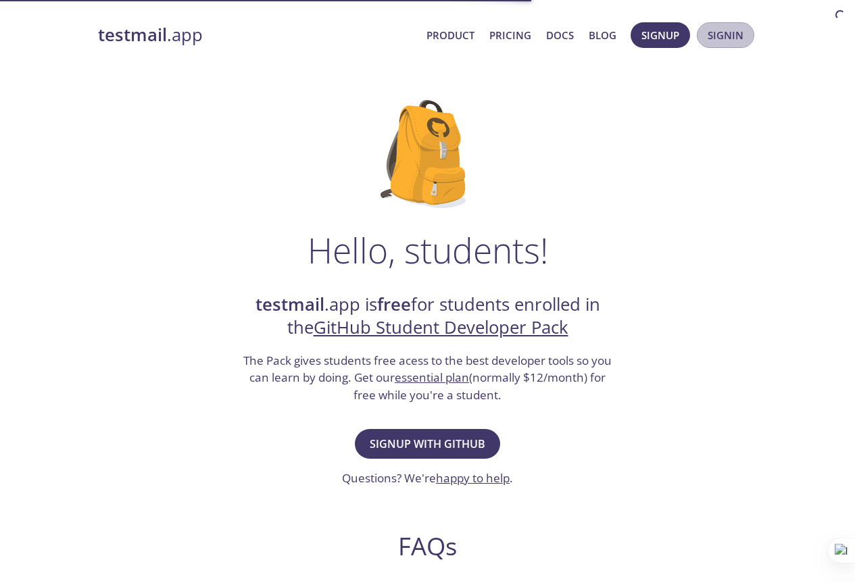
click at [725, 41] on span "Signin" at bounding box center [726, 35] width 36 height 18
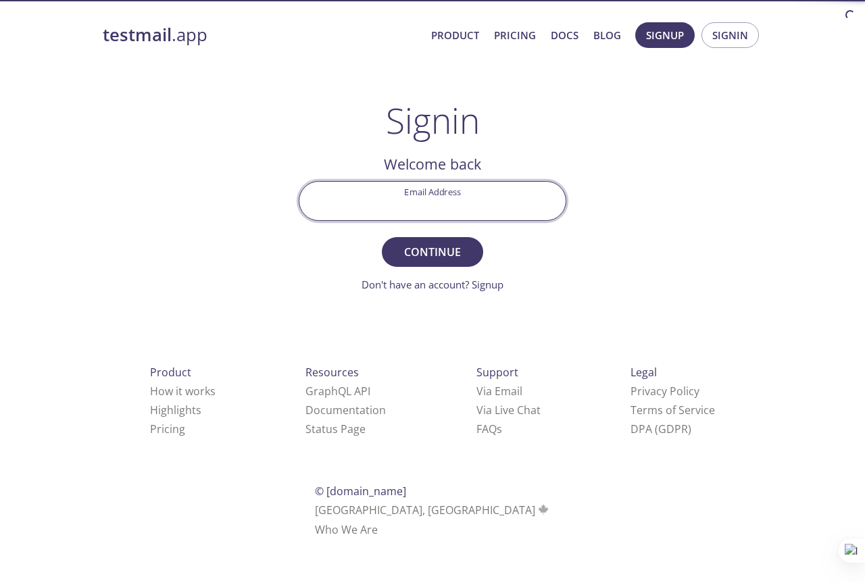
click at [489, 208] on input "Email Address" at bounding box center [432, 201] width 266 height 39
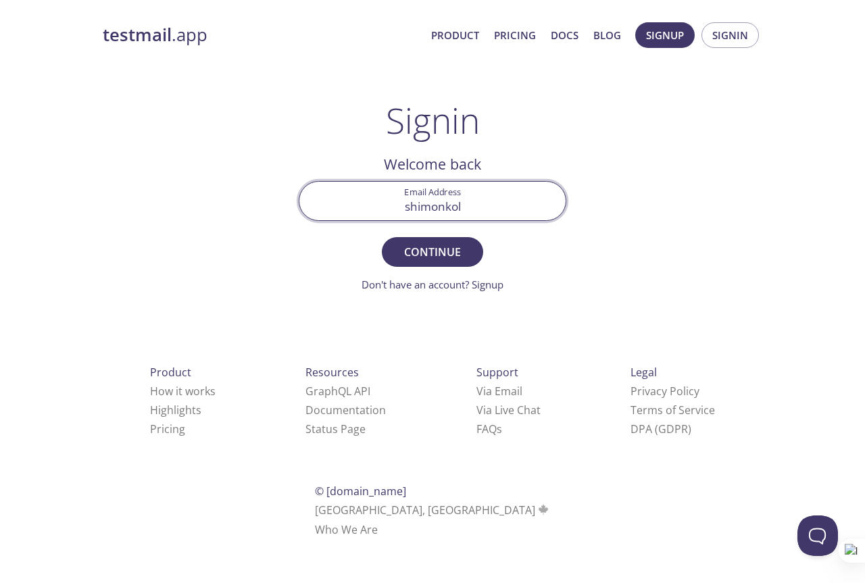
type input "[EMAIL_ADDRESS][DOMAIN_NAME]"
click at [443, 256] on span "Continue" at bounding box center [433, 252] width 72 height 19
click at [450, 212] on input "Signin Security Code" at bounding box center [432, 201] width 266 height 39
paste input "D6W6EDN"
type input "D6W6EDN"
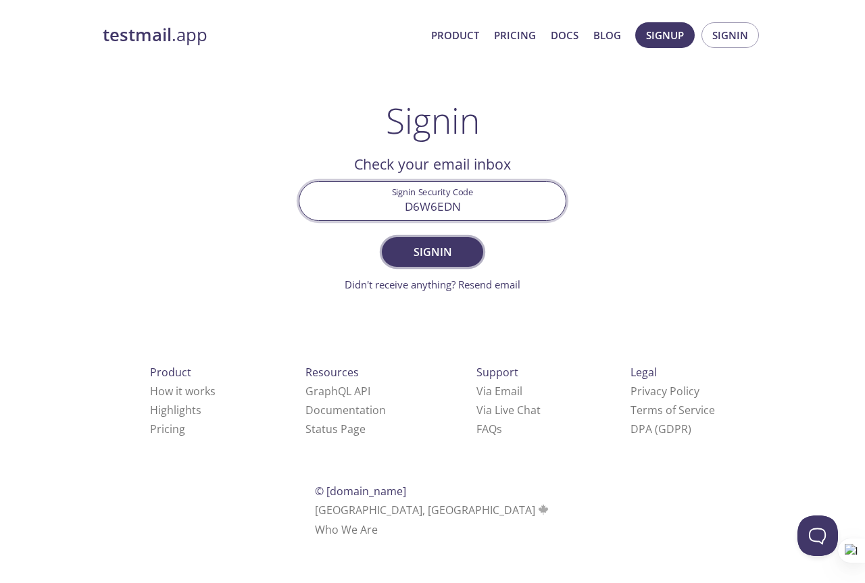
click at [441, 253] on span "Signin" at bounding box center [433, 252] width 72 height 19
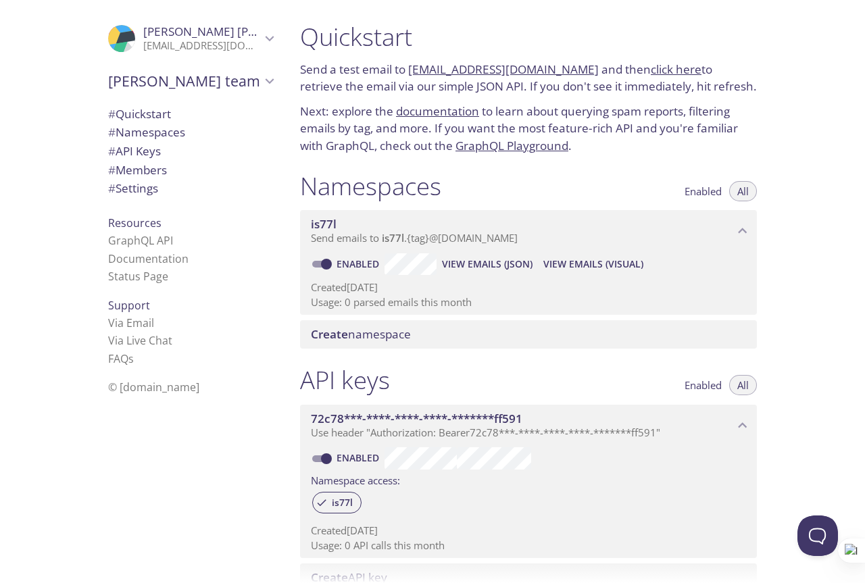
click at [224, 23] on div ".cls-1 { fill: #6d5ca8; } .cls-2 { fill: #3fc191; } .cls-3 { fill: #3b4752; } .…" at bounding box center [190, 38] width 187 height 45
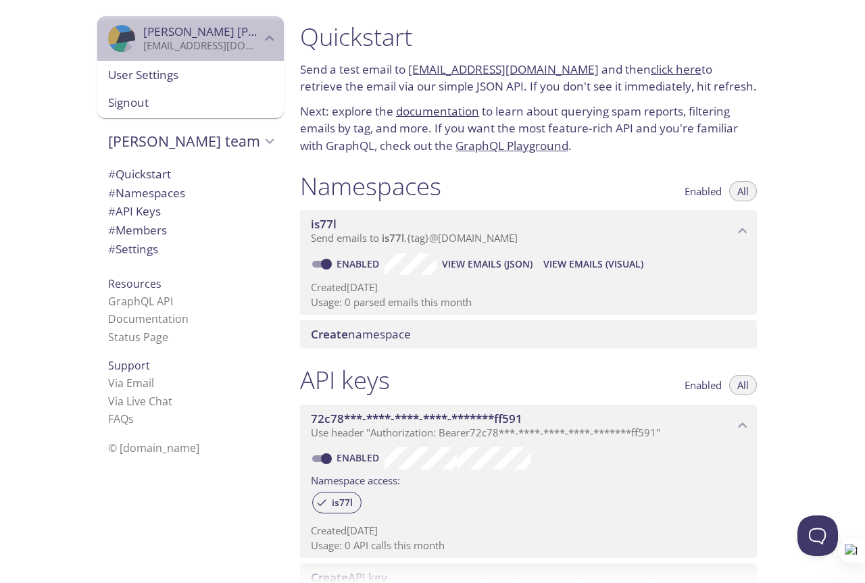
click at [261, 45] on icon "Shimon Kolodny" at bounding box center [270, 39] width 18 height 18
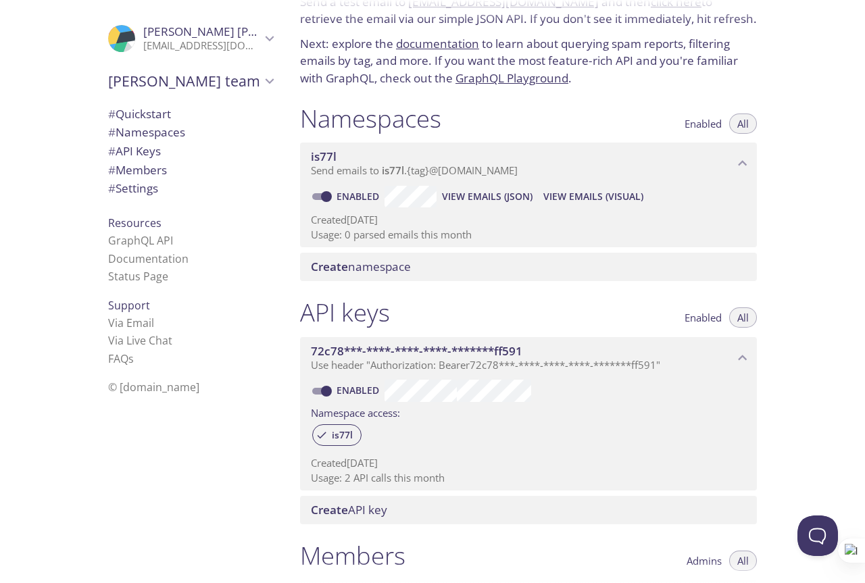
click at [159, 187] on span "# Settings" at bounding box center [190, 189] width 165 height 18
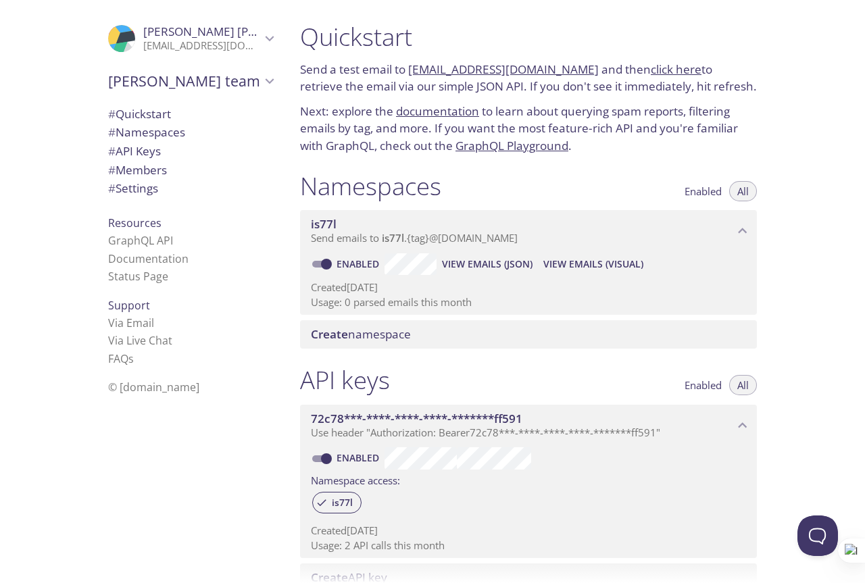
click at [524, 68] on link "[EMAIL_ADDRESS][DOMAIN_NAME]" at bounding box center [503, 69] width 191 height 16
drag, startPoint x: 405, startPoint y: 67, endPoint x: 566, endPoint y: 66, distance: 161.5
click at [566, 66] on p "Send a test email to [EMAIL_ADDRESS][DOMAIN_NAME] and then click here to retrie…" at bounding box center [528, 78] width 457 height 34
copy p "[EMAIL_ADDRESS][DOMAIN_NAME]"
click at [658, 68] on link "click here" at bounding box center [676, 69] width 51 height 16
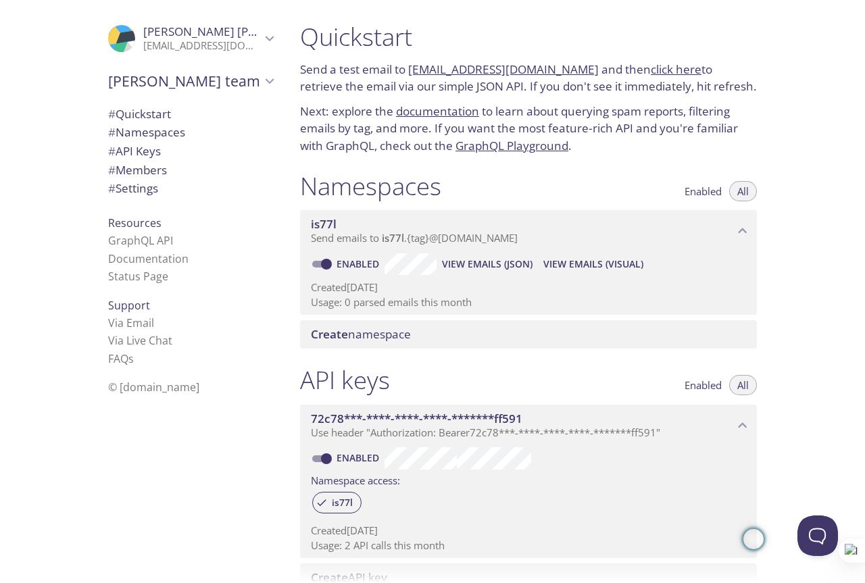
click at [651, 68] on link "click here" at bounding box center [676, 69] width 51 height 16
click at [256, 401] on div "© [DOMAIN_NAME]" at bounding box center [190, 387] width 187 height 28
